Goal: Transaction & Acquisition: Purchase product/service

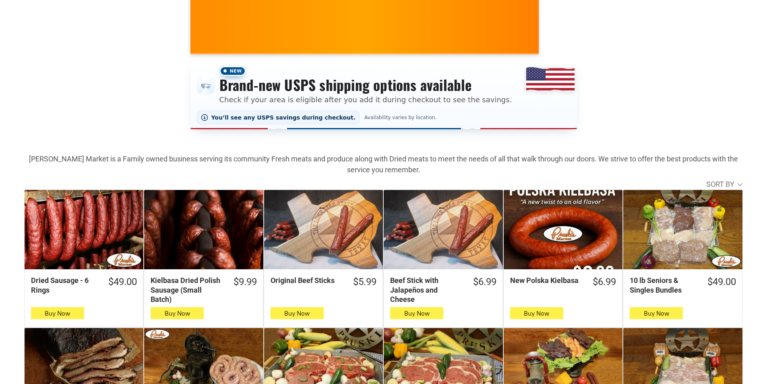
scroll to position [121, 0]
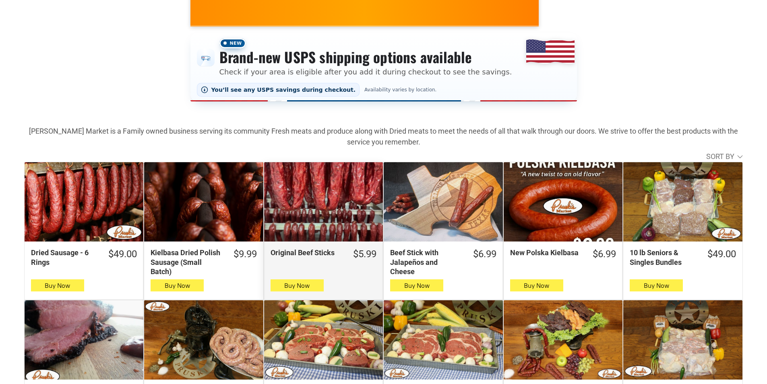
click at [283, 190] on div "Original Beef Sticks" at bounding box center [323, 201] width 119 height 79
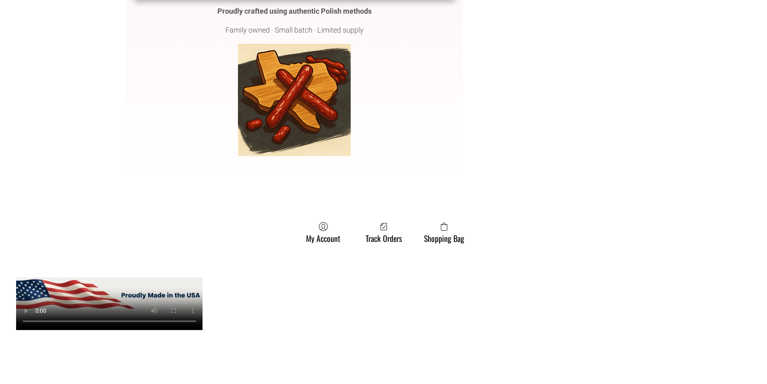
scroll to position [2014, 0]
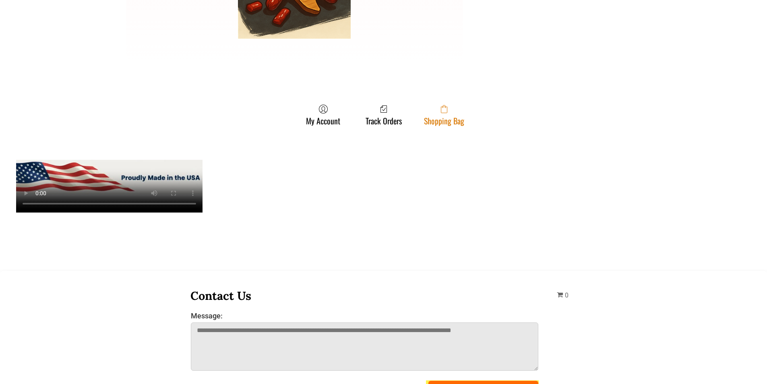
click at [460, 118] on link "Shopping Bag" at bounding box center [444, 114] width 48 height 21
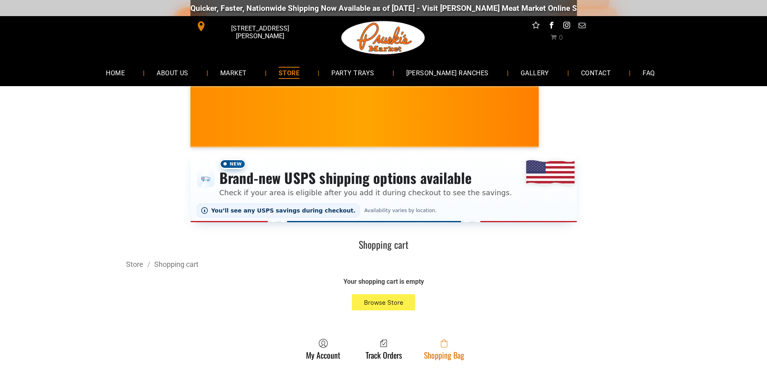
click at [450, 348] on span at bounding box center [444, 344] width 40 height 10
click at [466, 346] on link "Shopping Bag" at bounding box center [444, 349] width 48 height 21
click at [449, 348] on span at bounding box center [444, 344] width 40 height 10
